Goal: Information Seeking & Learning: Find specific fact

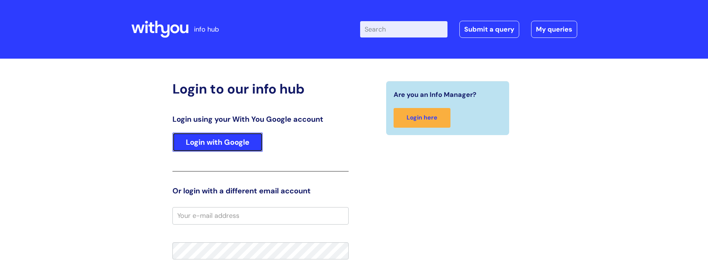
click at [211, 143] on link "Login with Google" at bounding box center [217, 142] width 90 height 19
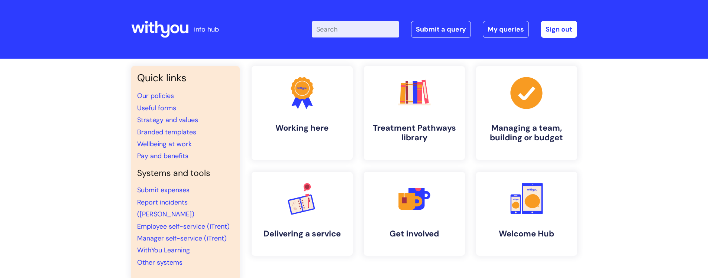
click at [343, 29] on input "Enter your search term here..." at bounding box center [355, 29] width 87 height 16
type input "wifi codes"
click button "Search" at bounding box center [0, 0] width 0 height 0
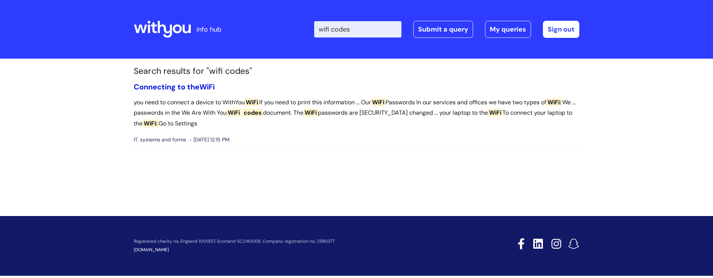
click at [178, 86] on link "Connecting to the WiFi" at bounding box center [174, 87] width 81 height 10
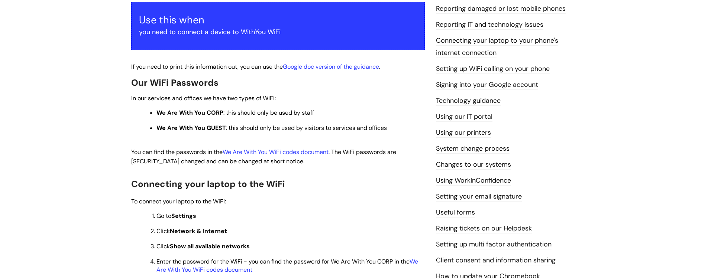
scroll to position [191, 0]
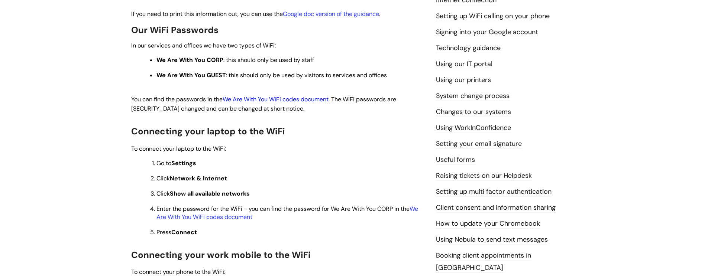
click at [289, 97] on link "We Are With You WiFi codes document" at bounding box center [276, 99] width 106 height 8
